Goal: Task Accomplishment & Management: Manage account settings

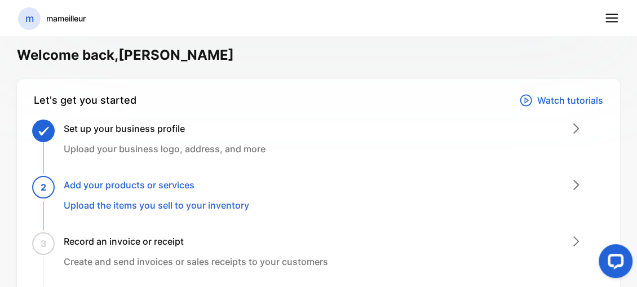
click at [538, 130] on div "Set up your business profile Upload your business logo, address, and more" at bounding box center [323, 150] width 560 height 56
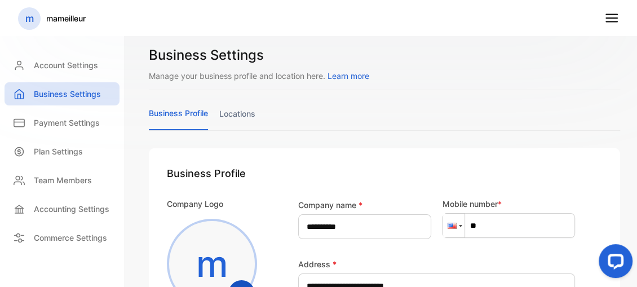
click at [459, 225] on div at bounding box center [460, 226] width 3 height 2
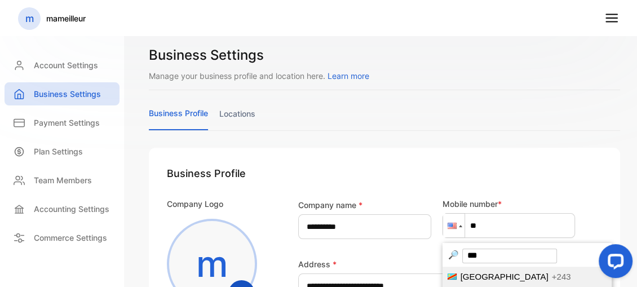
type input "***"
click at [464, 277] on span "Congo" at bounding box center [504, 277] width 88 height 10
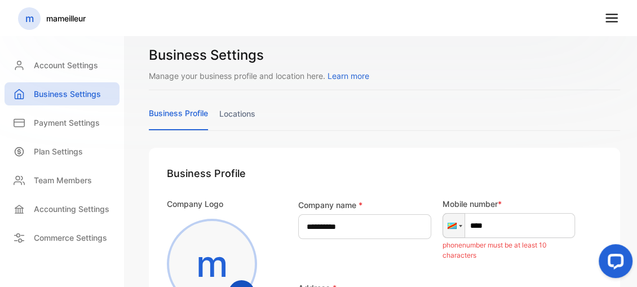
click at [491, 221] on input "****" at bounding box center [508, 225] width 133 height 25
type input "**********"
type input "********"
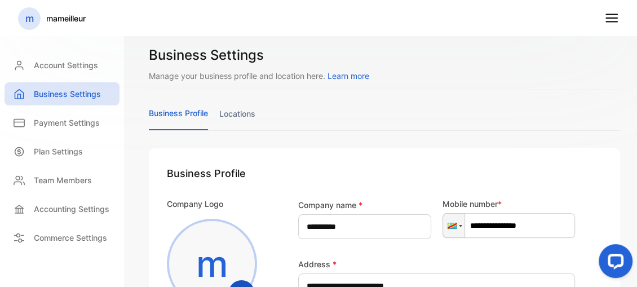
type input "**********"
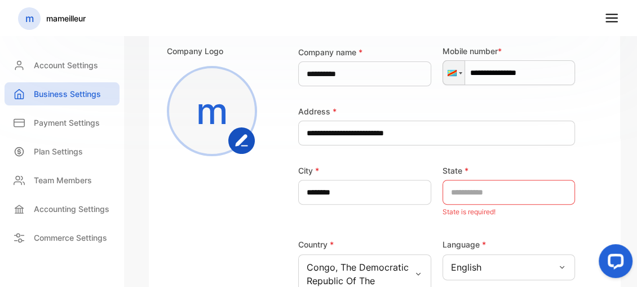
scroll to position [154, 0]
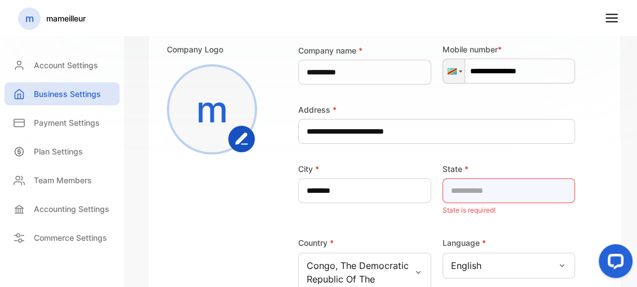
click at [469, 189] on input "text" at bounding box center [508, 190] width 133 height 25
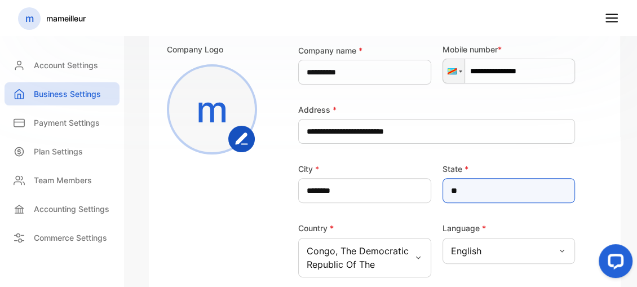
type input "*"
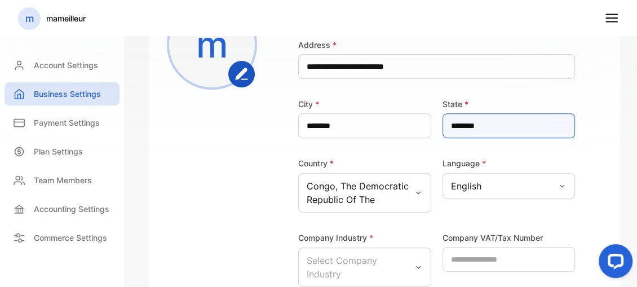
scroll to position [225, 0]
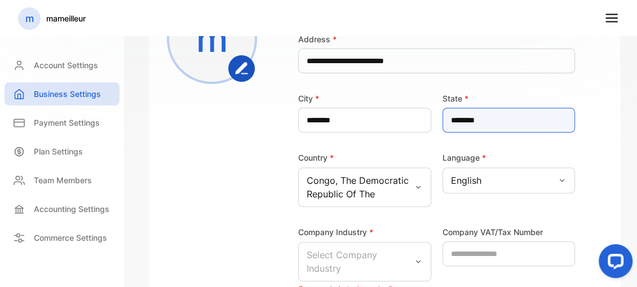
type input "********"
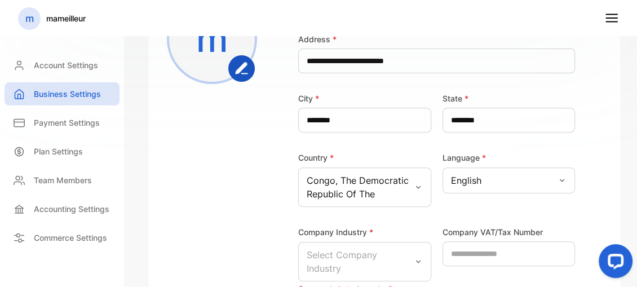
click at [557, 182] on icon at bounding box center [561, 180] width 9 height 9
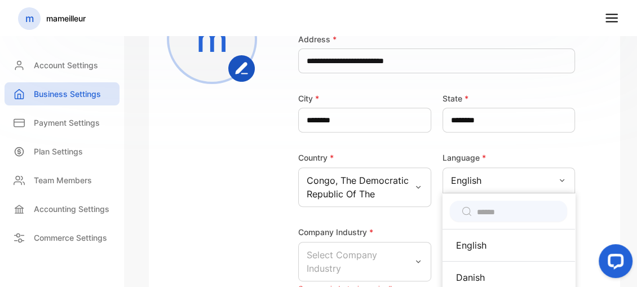
click at [516, 209] on input "text" at bounding box center [516, 212] width 79 height 12
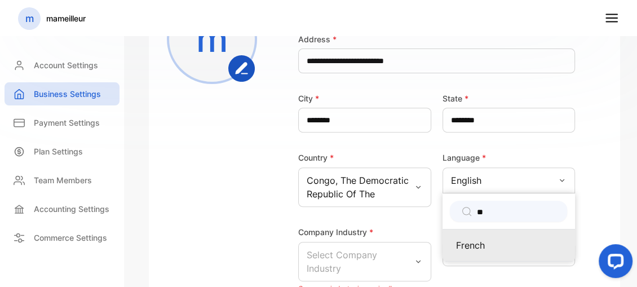
type input "**"
click at [474, 240] on p "French" at bounding box center [509, 245] width 106 height 14
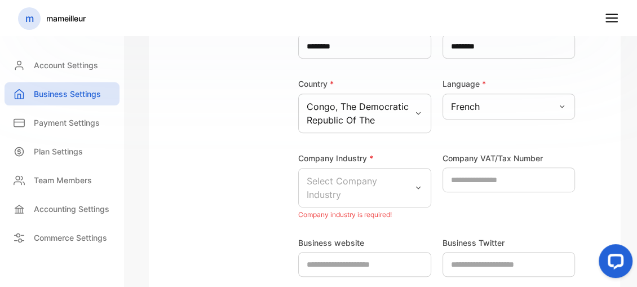
scroll to position [301, 0]
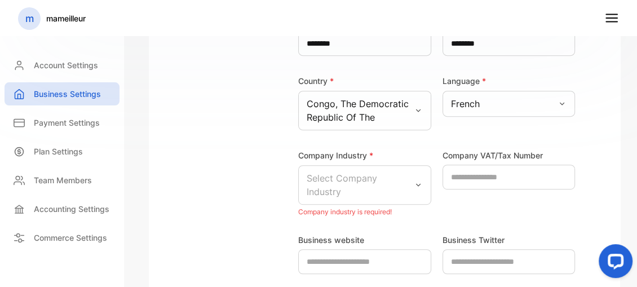
click at [414, 181] on icon at bounding box center [418, 184] width 9 height 9
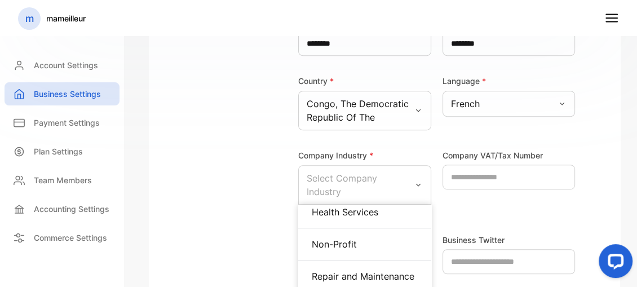
scroll to position [590, 0]
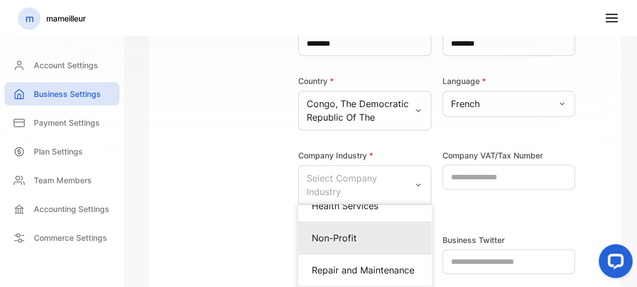
click at [389, 245] on p "Non-Profit" at bounding box center [365, 238] width 106 height 14
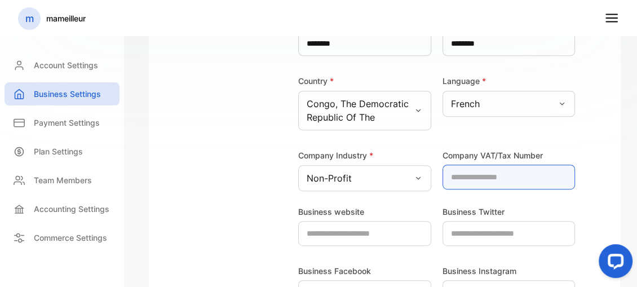
click at [459, 177] on Number-inputvatnumber "number" at bounding box center [508, 177] width 133 height 25
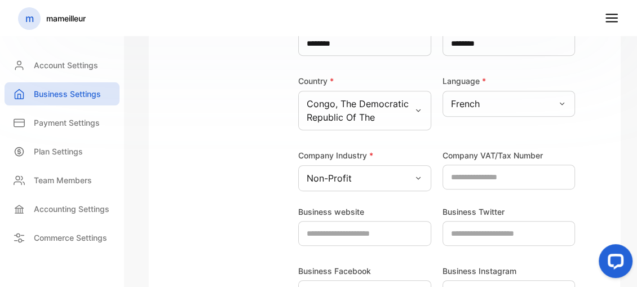
click at [529, 64] on div "**********" at bounding box center [420, 43] width 309 height 295
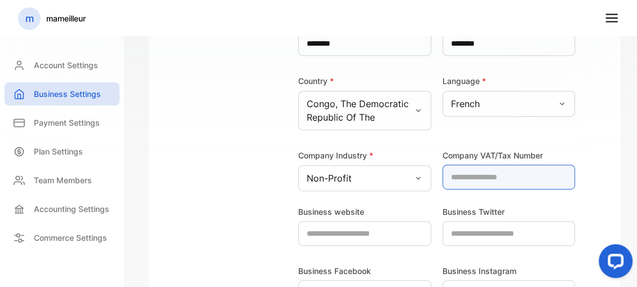
click at [498, 179] on Number-inputvatnumber "number" at bounding box center [508, 177] width 133 height 25
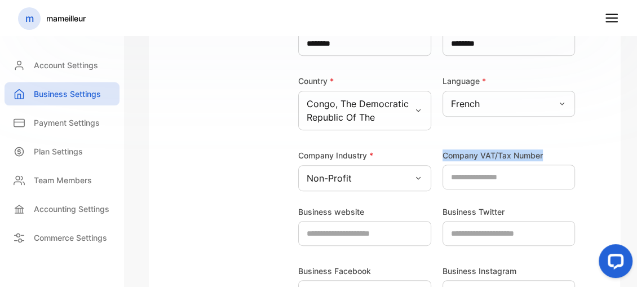
drag, startPoint x: 539, startPoint y: 154, endPoint x: 432, endPoint y: 150, distance: 107.7
click at [437, 150] on div "Company VAT/Tax Number *" at bounding box center [506, 169] width 139 height 43
copy label "Company VAT/Tax Number"
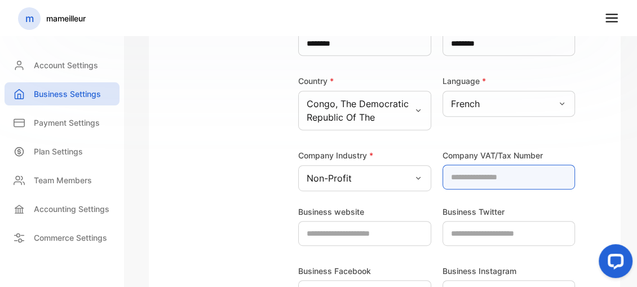
click at [459, 174] on Number-inputvatnumber "*" at bounding box center [508, 177] width 133 height 25
type Number-inputvatnumber "*******"
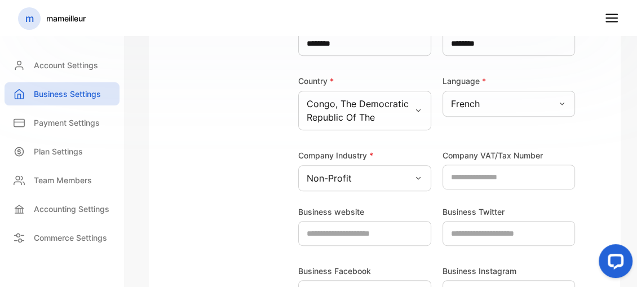
click at [414, 181] on icon at bounding box center [418, 178] width 9 height 9
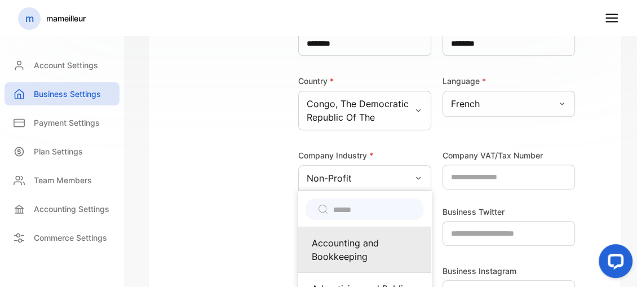
drag, startPoint x: 375, startPoint y: 256, endPoint x: 313, endPoint y: 240, distance: 63.6
click at [313, 240] on p "Accounting and Bookkeeping" at bounding box center [365, 249] width 106 height 27
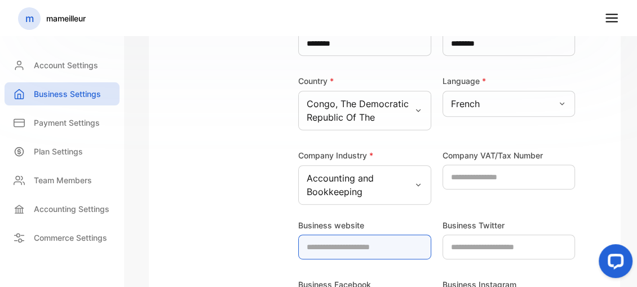
drag, startPoint x: 313, startPoint y: 240, endPoint x: 338, endPoint y: 191, distance: 54.7
click at [338, 191] on div "**********" at bounding box center [384, 91] width 435 height 454
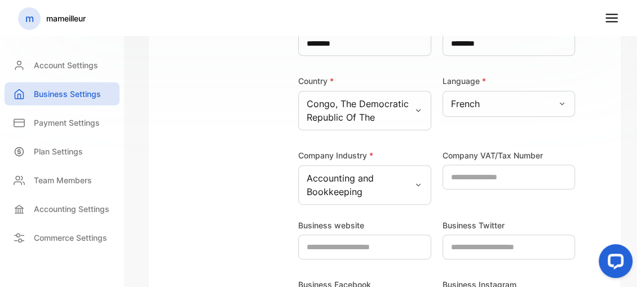
click at [338, 191] on p "Accounting and Bookkeeping" at bounding box center [360, 184] width 107 height 27
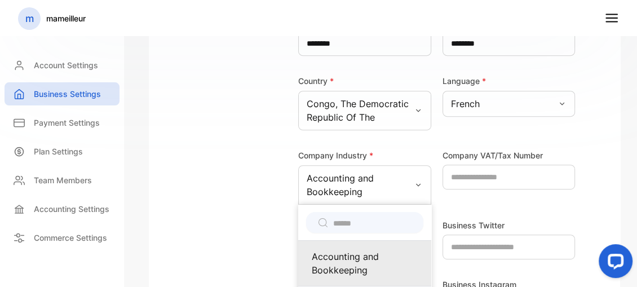
drag, startPoint x: 367, startPoint y: 191, endPoint x: 372, endPoint y: 267, distance: 75.7
click at [372, 205] on div "Company Industry * Accounting and Bookkeeping Accounting and Bookkeeping Advert…" at bounding box center [364, 176] width 133 height 56
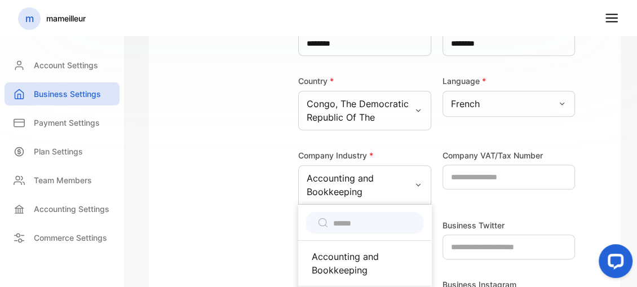
drag, startPoint x: 372, startPoint y: 267, endPoint x: 415, endPoint y: 185, distance: 92.0
click at [415, 185] on div "Company Industry * Accounting and Bookkeeping Accounting and Bookkeeping Advert…" at bounding box center [364, 176] width 133 height 56
click at [415, 185] on icon at bounding box center [418, 184] width 9 height 9
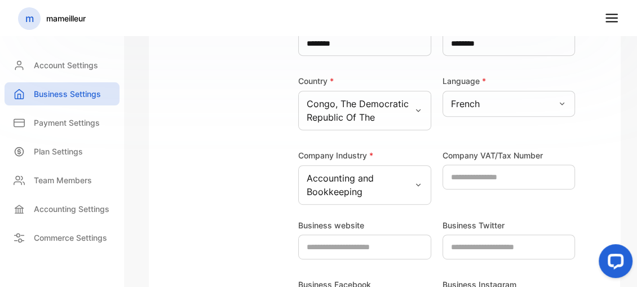
drag, startPoint x: 383, startPoint y: 193, endPoint x: 636, endPoint y: 228, distance: 254.8
click at [636, 228] on div "**********" at bounding box center [384, 143] width 505 height 287
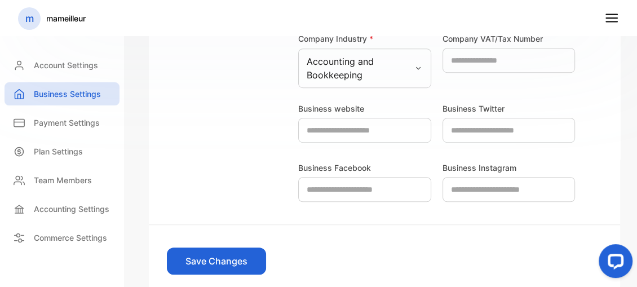
scroll to position [420, 0]
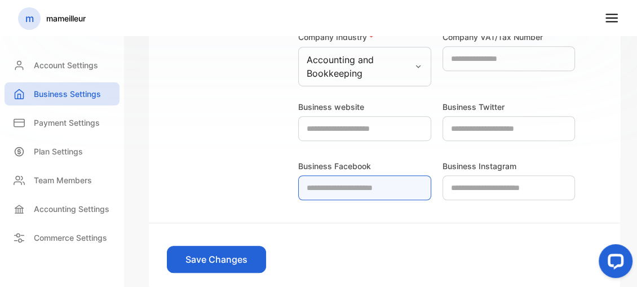
click at [308, 198] on Facebook-inputfacebookurl "text" at bounding box center [364, 187] width 133 height 25
type Facebook-inputfacebookurl "*"
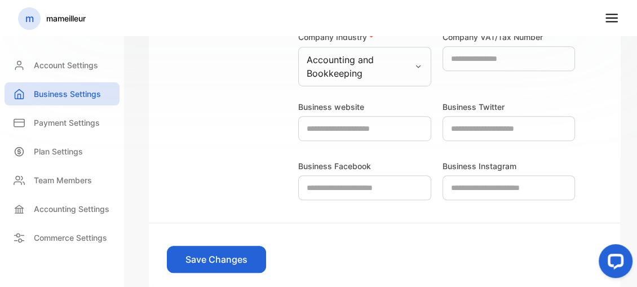
click at [246, 254] on button "Save Changes" at bounding box center [216, 259] width 99 height 27
drag, startPoint x: 370, startPoint y: 75, endPoint x: 415, endPoint y: 65, distance: 46.1
click at [415, 65] on div "Accounting and Bookkeeping" at bounding box center [364, 66] width 133 height 39
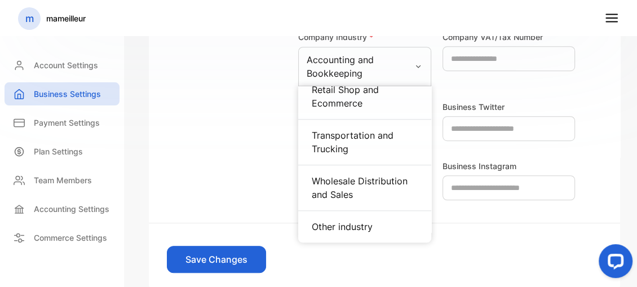
scroll to position [748, 0]
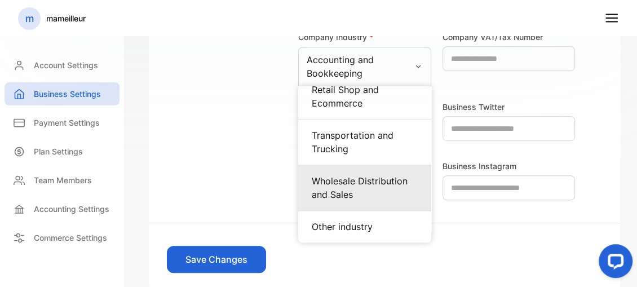
click at [378, 192] on p "Wholesale Distribution and Sales" at bounding box center [365, 187] width 106 height 27
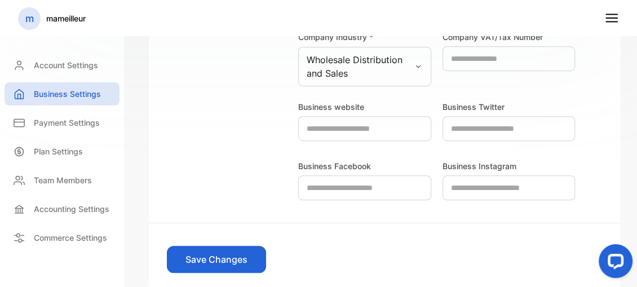
click at [208, 261] on button "Save Changes" at bounding box center [216, 259] width 99 height 27
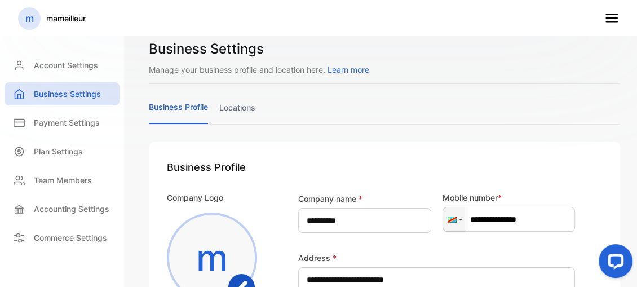
scroll to position [0, 0]
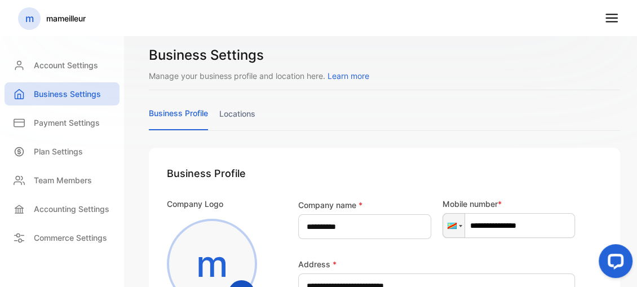
click at [243, 111] on link "locations" at bounding box center [237, 119] width 36 height 22
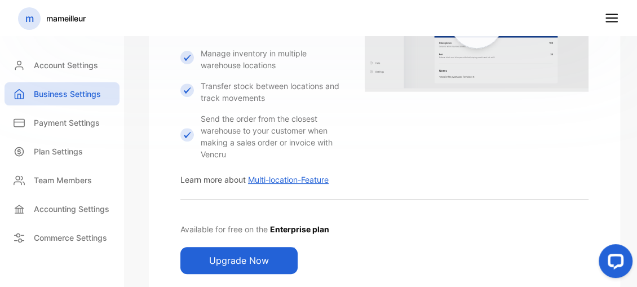
scroll to position [331, 0]
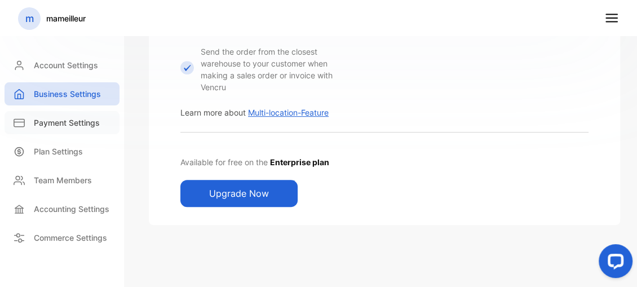
click at [23, 122] on icon at bounding box center [19, 122] width 10 height 7
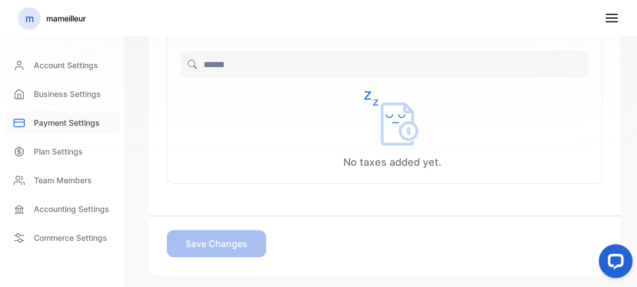
scroll to position [356, 0]
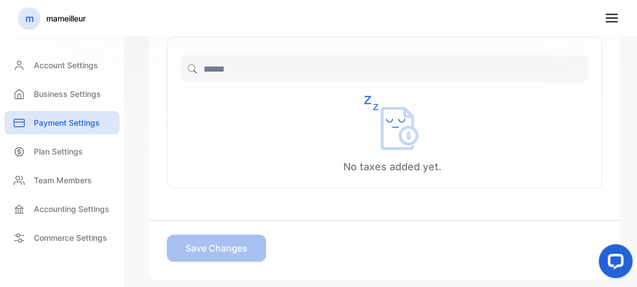
click at [376, 68] on input "search" at bounding box center [384, 68] width 407 height 27
click at [61, 148] on p "Plan Settings" at bounding box center [58, 151] width 49 height 12
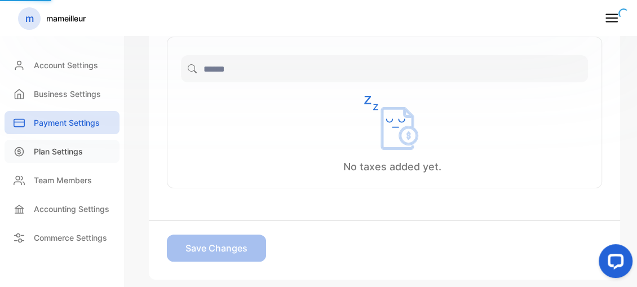
scroll to position [113, 0]
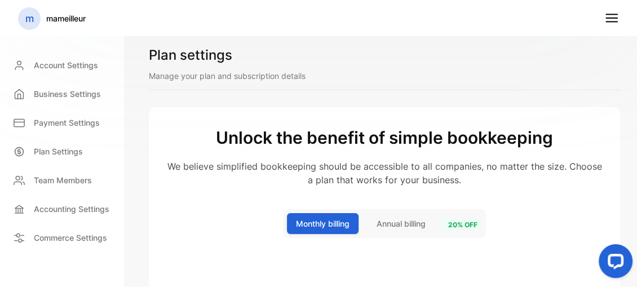
click at [402, 229] on span "Annual billing" at bounding box center [400, 224] width 49 height 12
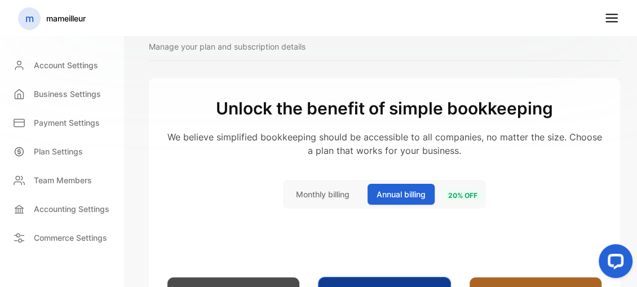
scroll to position [26, 0]
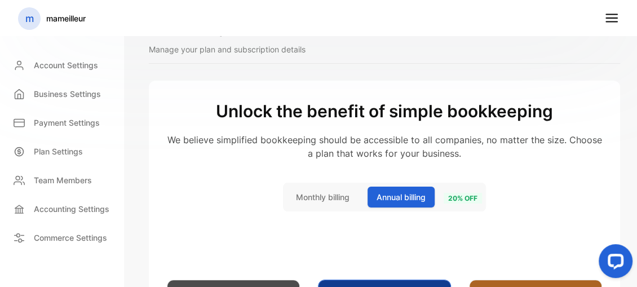
click at [318, 203] on span "Monthly billing" at bounding box center [323, 197] width 54 height 12
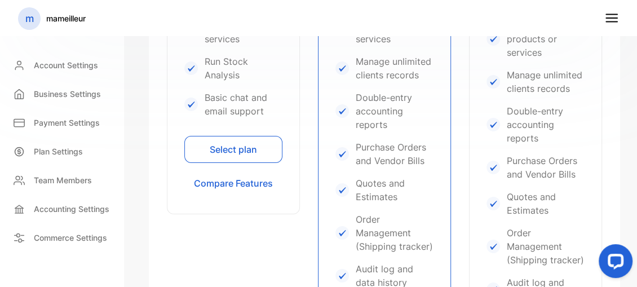
scroll to position [552, 0]
